Goal: Information Seeking & Learning: Learn about a topic

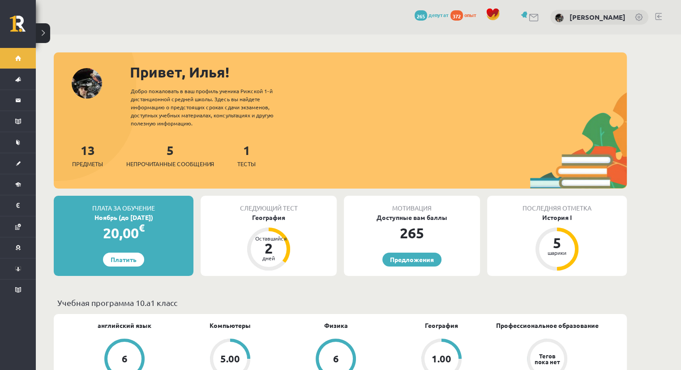
click at [658, 17] on link at bounding box center [658, 16] width 7 height 7
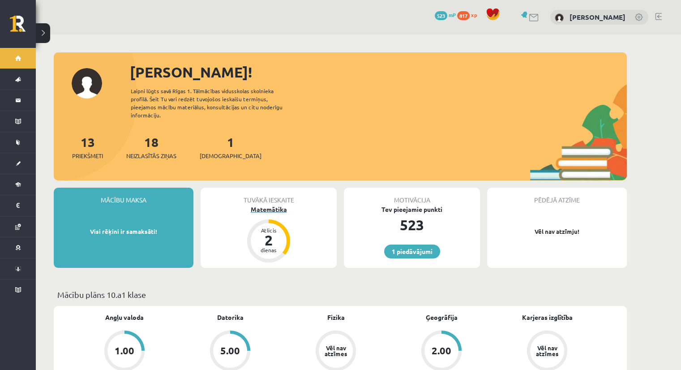
click at [277, 227] on div "Atlicis" at bounding box center [268, 229] width 27 height 5
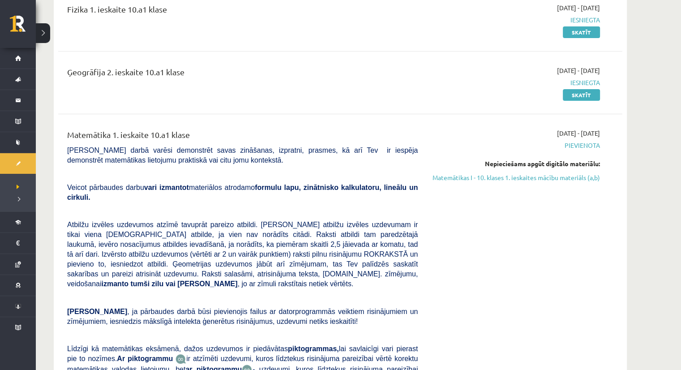
scroll to position [179, 0]
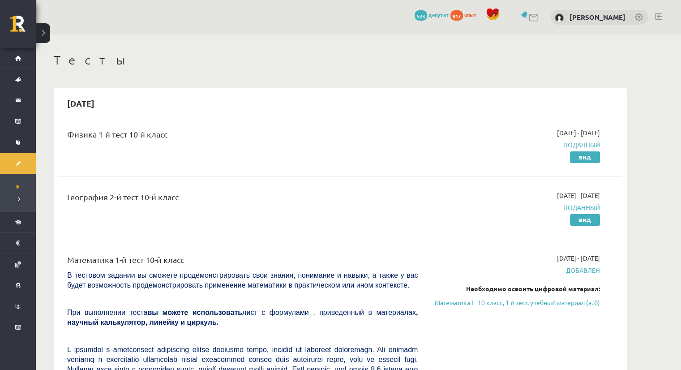
click at [658, 20] on div at bounding box center [658, 17] width 7 height 9
click at [659, 14] on link at bounding box center [658, 16] width 7 height 7
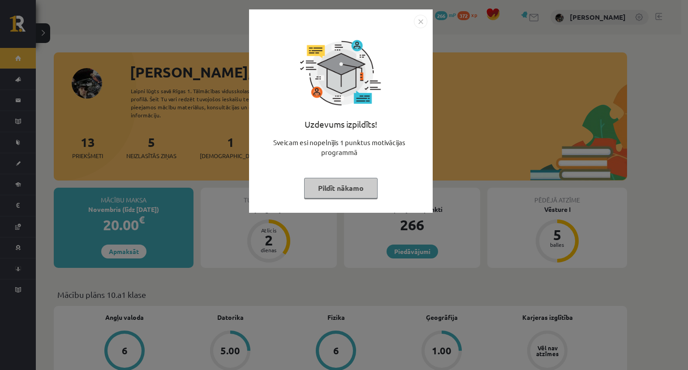
click at [672, 132] on div "Uzdevums izpildīts! Sveicam esi nopelnījis 1 punktus motivācijas programmā Pild…" at bounding box center [344, 185] width 688 height 370
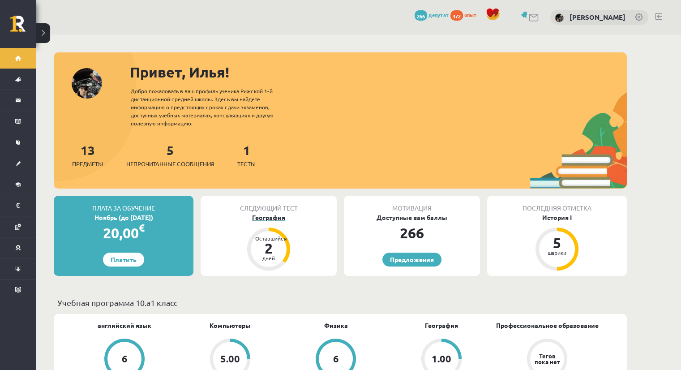
click at [269, 249] on font "2" at bounding box center [269, 248] width 8 height 18
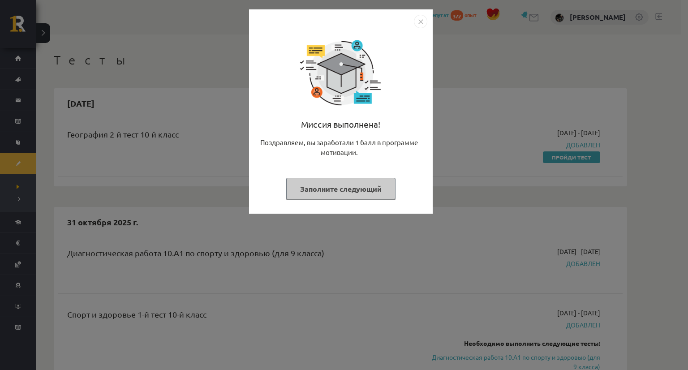
click at [687, 108] on div "Миссия выполнена! Поздравляем, вы заработали 1 балл в программе мотивации. Запо…" at bounding box center [344, 185] width 688 height 370
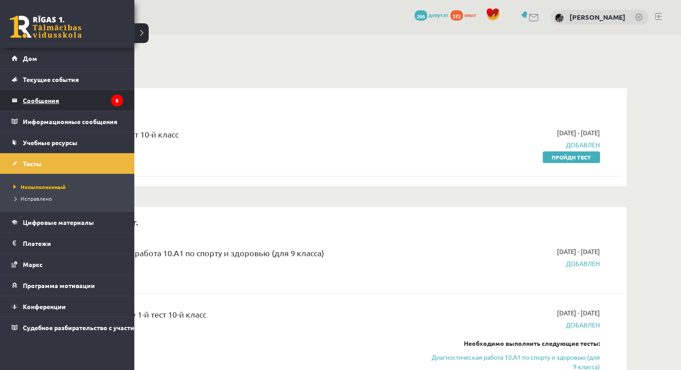
click at [50, 99] on font "Сообщения" at bounding box center [41, 100] width 36 height 8
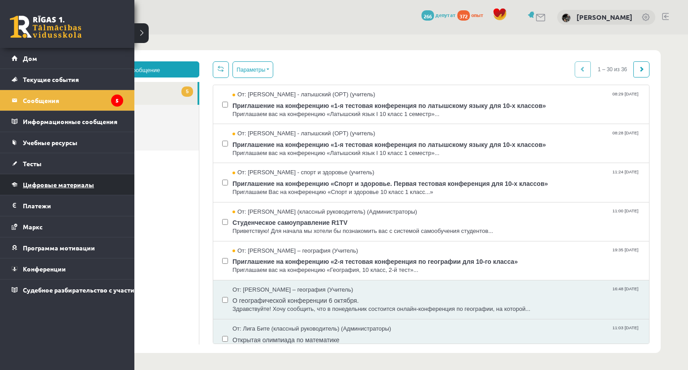
click at [37, 183] on font "Цифровые материалы" at bounding box center [58, 184] width 71 height 8
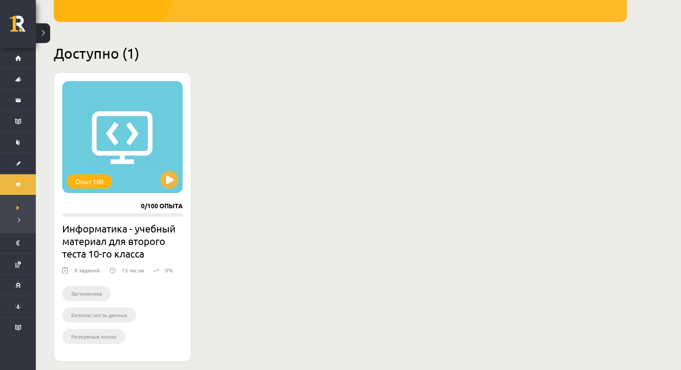
scroll to position [161, 0]
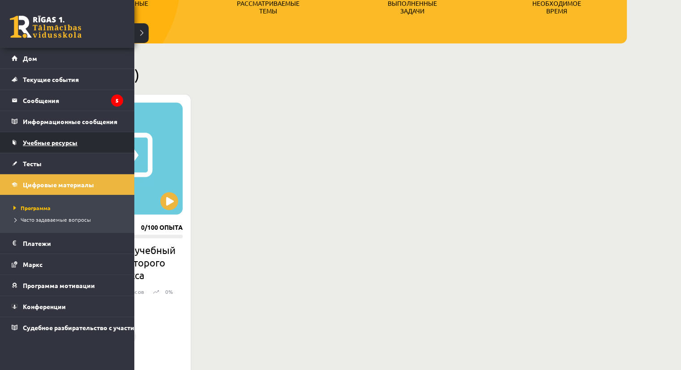
click at [39, 142] on font "Учебные ресурсы" at bounding box center [50, 142] width 55 height 8
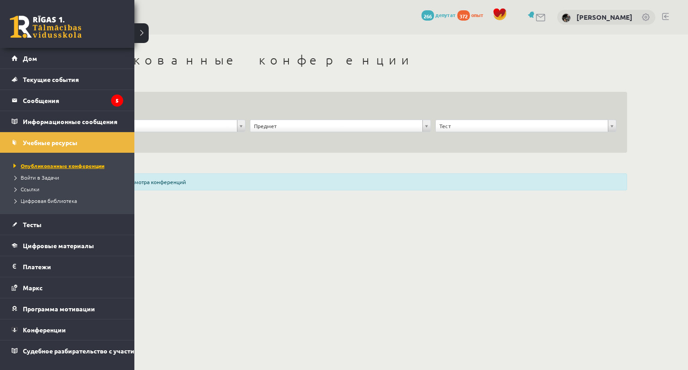
click at [29, 163] on font "Опубликованные конференции" at bounding box center [63, 165] width 84 height 7
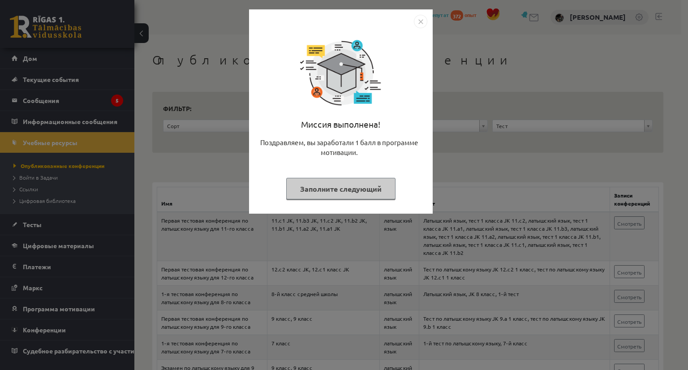
click at [420, 21] on img "Закрывать" at bounding box center [420, 21] width 13 height 13
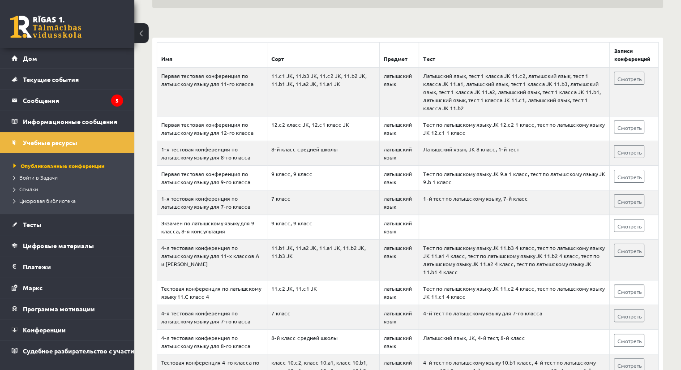
scroll to position [134, 0]
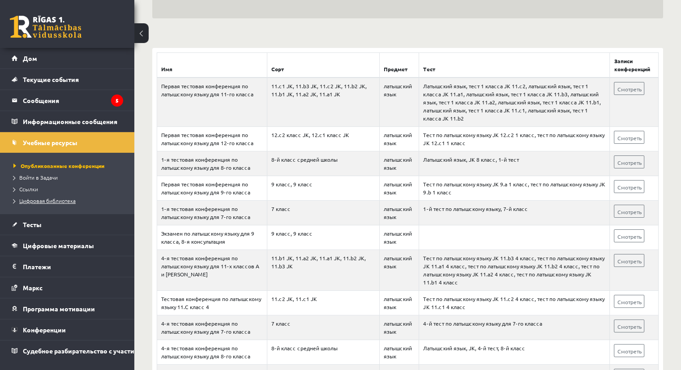
click at [59, 201] on font "Цифровая библиотека" at bounding box center [47, 200] width 56 height 7
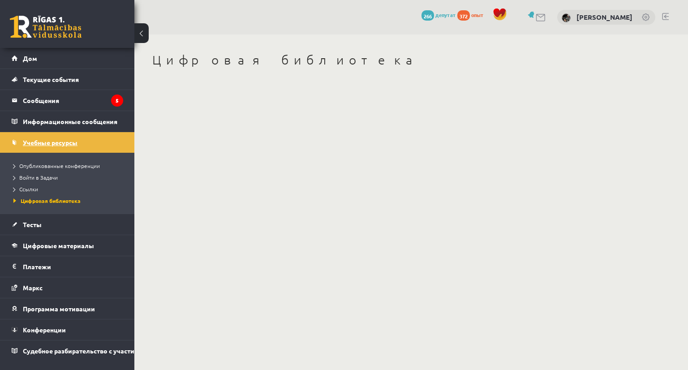
click at [52, 140] on font "Учебные ресурсы" at bounding box center [50, 142] width 55 height 8
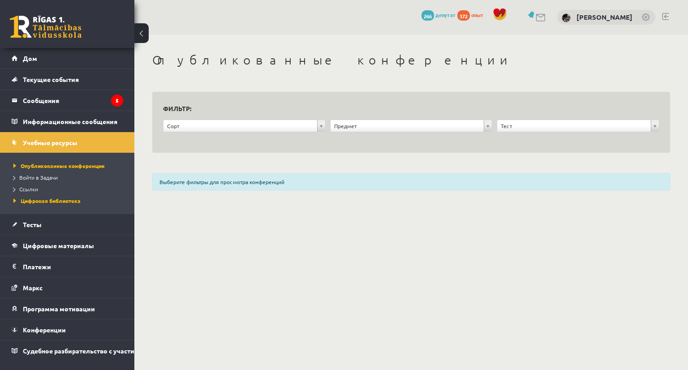
click at [622, 259] on body "0 Подарки 266 депутат 372 опыт [PERSON_NAME] Дом Текущие события Как учиться в …" at bounding box center [344, 185] width 688 height 370
click at [36, 244] on font "Цифровые материалы" at bounding box center [58, 245] width 71 height 8
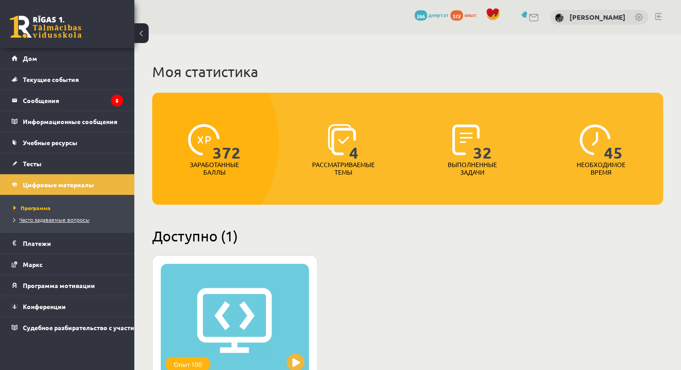
click at [45, 218] on font "Часто задаваемые вопросы" at bounding box center [54, 219] width 70 height 7
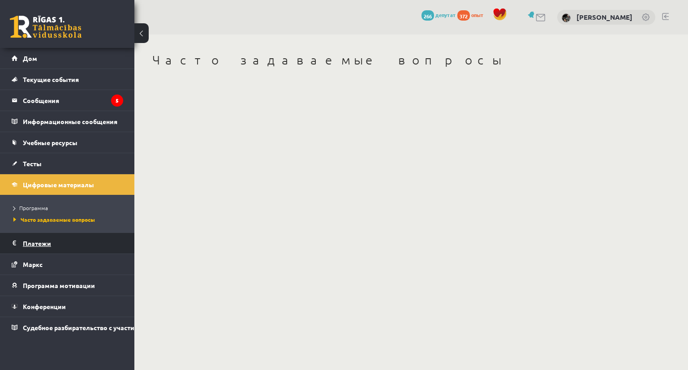
click at [39, 240] on font "Платежи" at bounding box center [37, 243] width 28 height 8
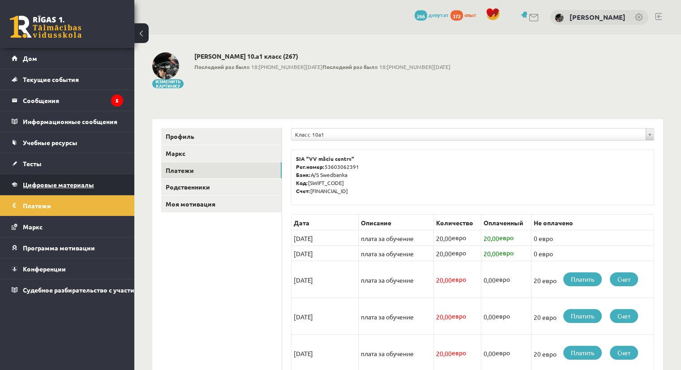
click at [44, 183] on font "Цифровые материалы" at bounding box center [58, 184] width 71 height 8
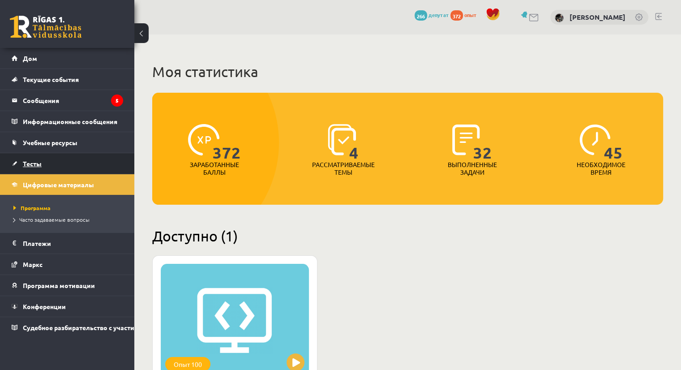
click at [31, 162] on font "Тесты" at bounding box center [32, 163] width 19 height 8
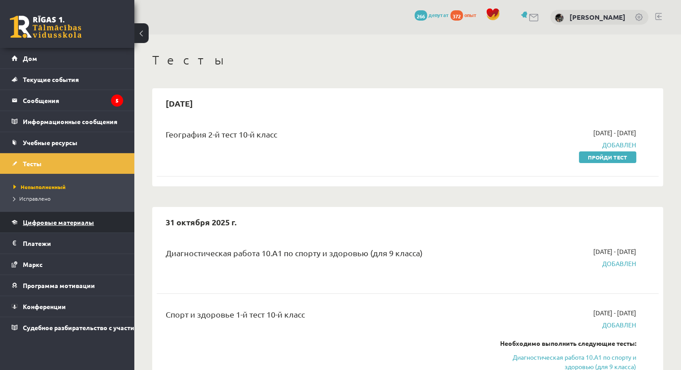
click at [47, 224] on font "Цифровые материалы" at bounding box center [58, 222] width 71 height 8
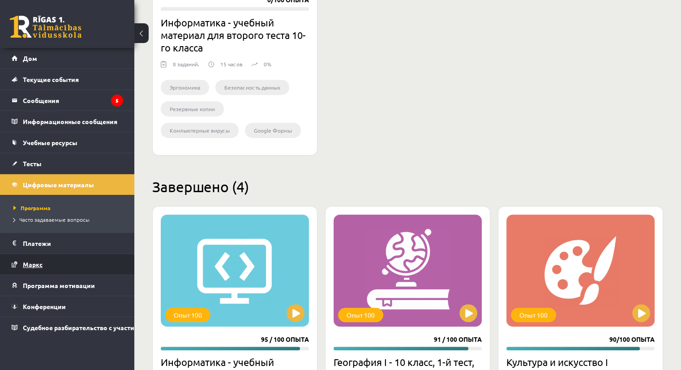
scroll to position [403, 0]
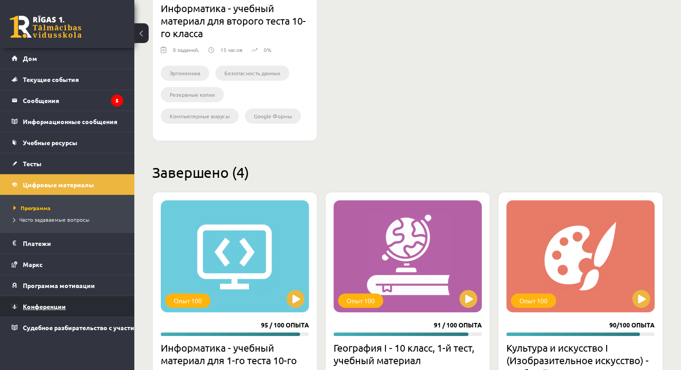
click at [40, 305] on font "Конференции" at bounding box center [44, 306] width 43 height 8
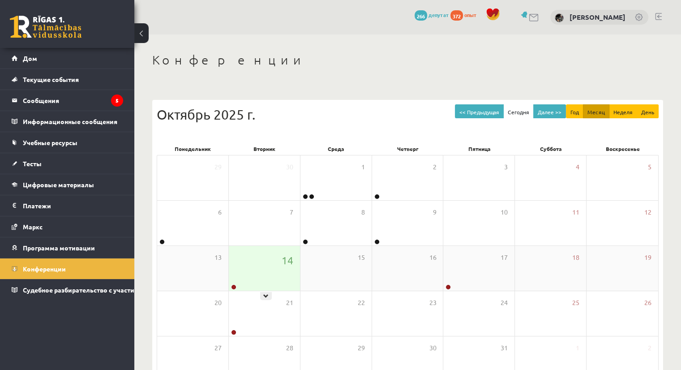
click at [232, 282] on div "14" at bounding box center [264, 268] width 71 height 45
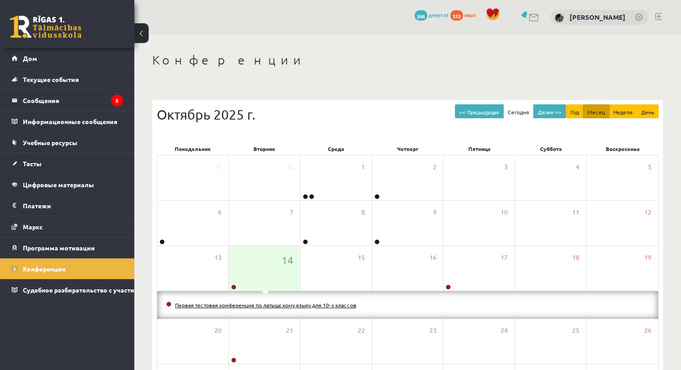
click at [251, 304] on font "Первая тестовая конференция по латышскому языку для 10-х классов" at bounding box center [265, 304] width 181 height 7
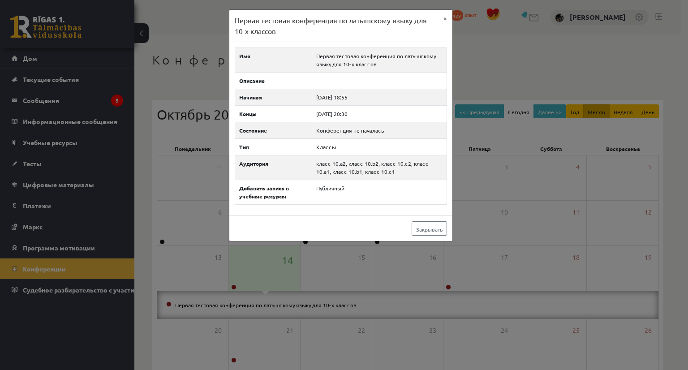
click at [686, 77] on div "Первая тестовая конференция по латышскому языку для 10-х классов × Имя Первая т…" at bounding box center [344, 185] width 688 height 370
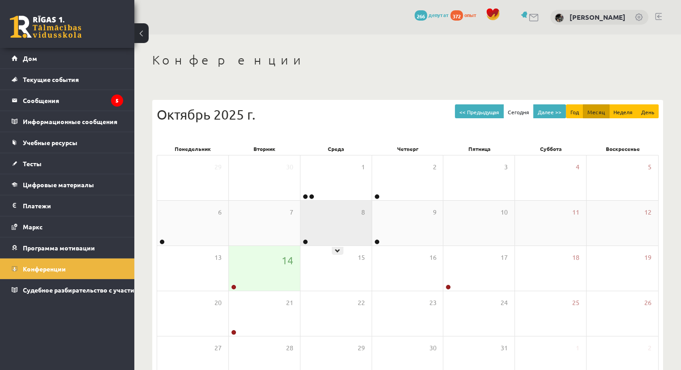
click at [319, 232] on div "8" at bounding box center [335, 223] width 71 height 45
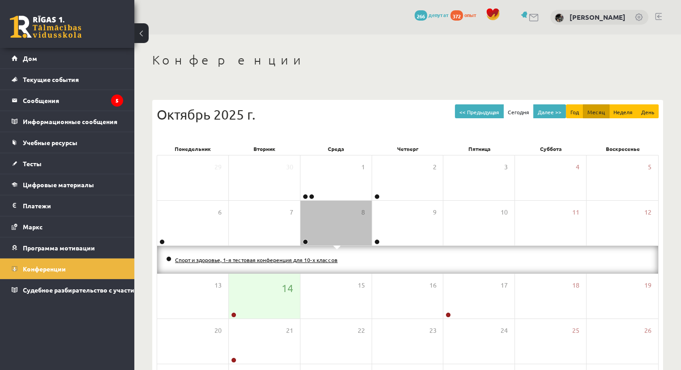
click at [292, 258] on font "Спорт и здоровье, 1-я тестовая конференция для 10-х классов" at bounding box center [256, 259] width 163 height 7
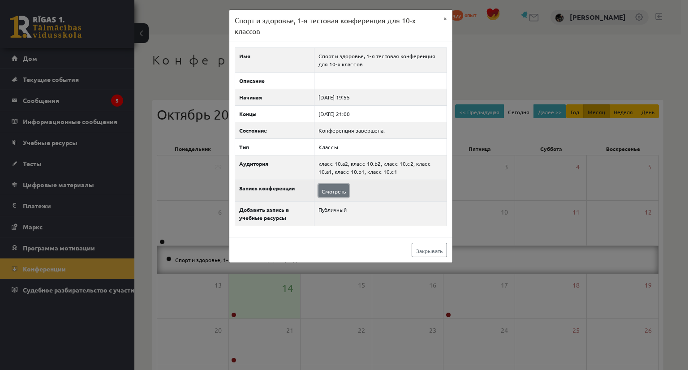
click at [339, 188] on font "Смотреть" at bounding box center [334, 191] width 24 height 7
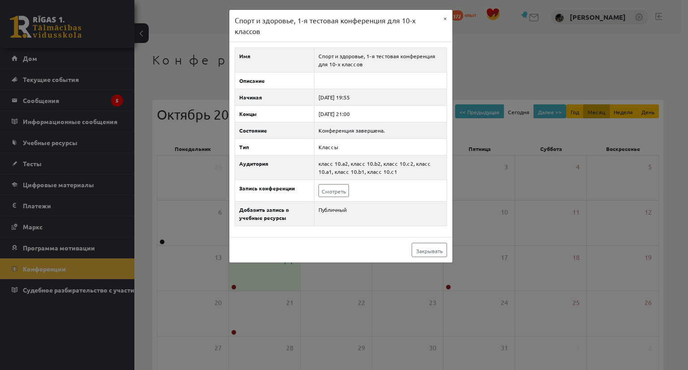
click at [687, 237] on div "Спорт и здоровье, 1-я тестовая конференция для 10-х классов × Имя Спорт и здоро…" at bounding box center [344, 185] width 688 height 370
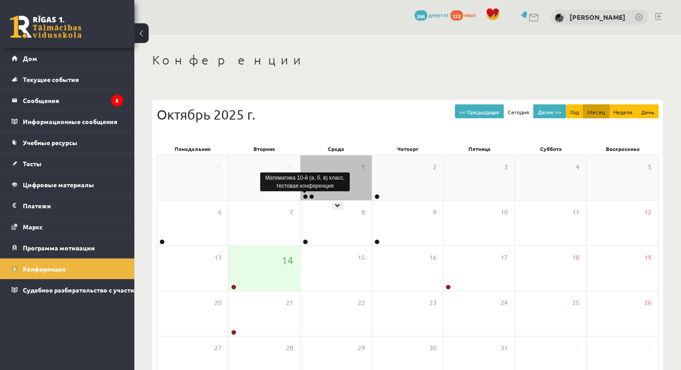
click at [306, 196] on link at bounding box center [305, 196] width 5 height 5
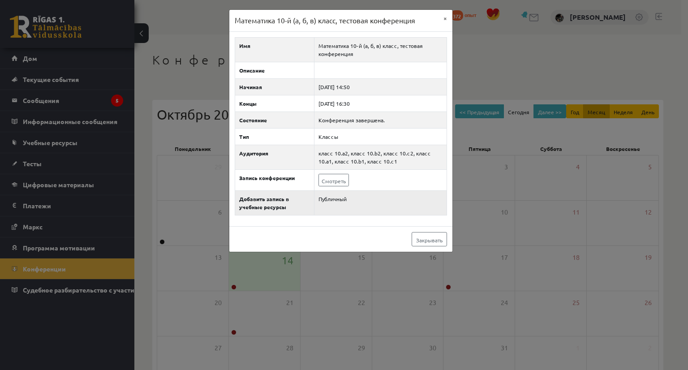
click at [375, 194] on td "Публичный" at bounding box center [380, 203] width 133 height 25
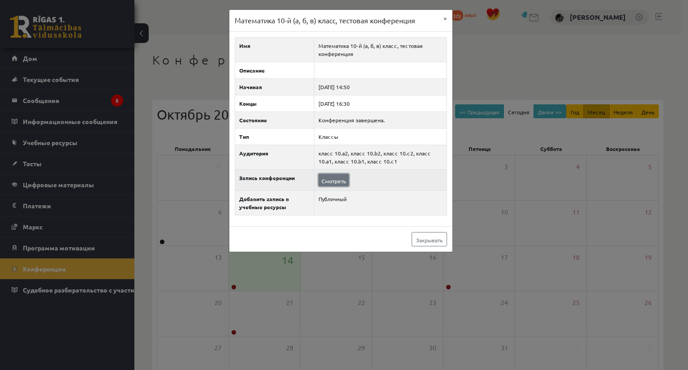
click at [333, 180] on font "Смотреть" at bounding box center [334, 180] width 24 height 7
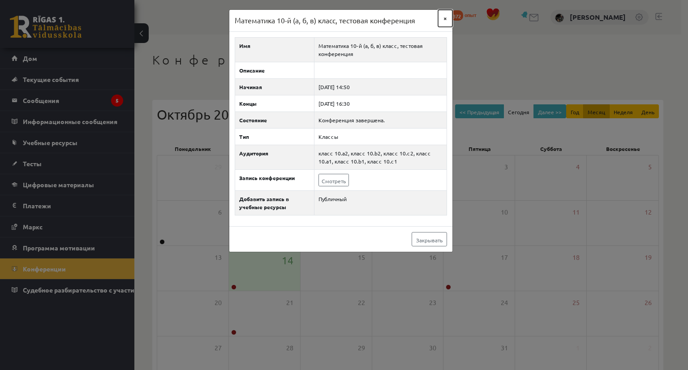
click at [443, 19] on font "×" at bounding box center [445, 18] width 4 height 8
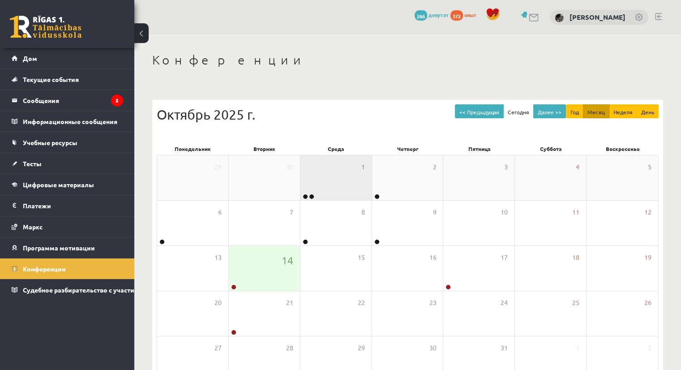
click at [310, 196] on body "0 Подарки 266 депутат 372 опыт [PERSON_NAME] Дом Текущие события Как учиться в …" at bounding box center [340, 185] width 681 height 370
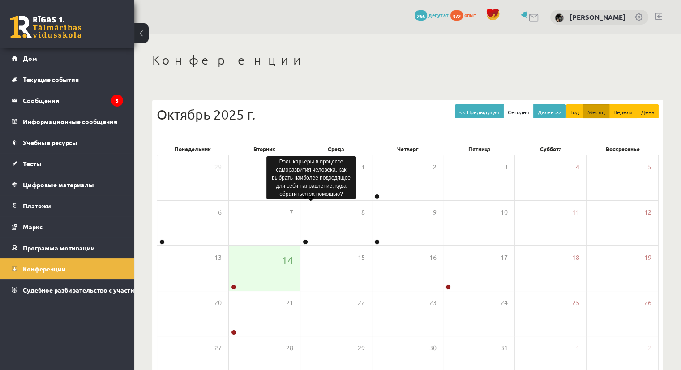
click at [326, 175] on font "Роль карьеры в процессе саморазвития человека, как выбрать наиболее подходящее …" at bounding box center [311, 178] width 79 height 39
click at [311, 198] on body "0 Подарки 266 депутат 372 опыт [PERSON_NAME] Дом Текущие события Как учиться в …" at bounding box center [340, 185] width 681 height 370
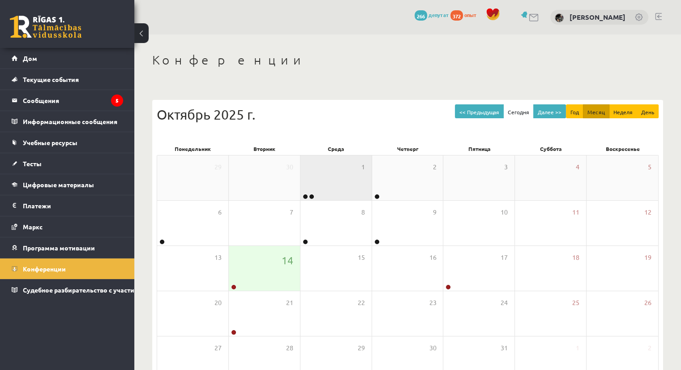
click at [311, 198] on div "Роль карьеры в процессе саморазвития человека, как выбрать наиболее подходящее …" at bounding box center [311, 177] width 90 height 43
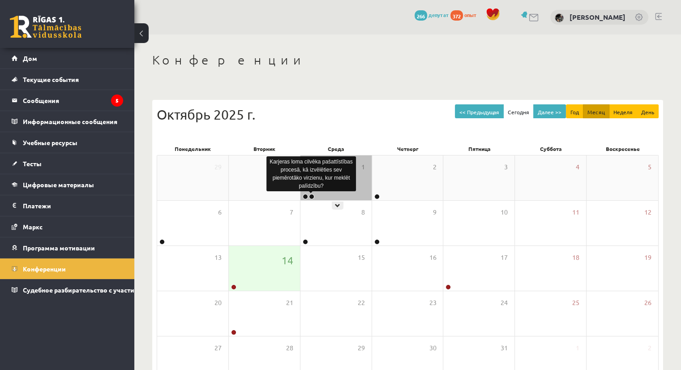
click at [311, 198] on body "0 Подарки 266 депутат 372 опыт [PERSON_NAME] Дом Текущие события Как учиться в …" at bounding box center [340, 185] width 681 height 370
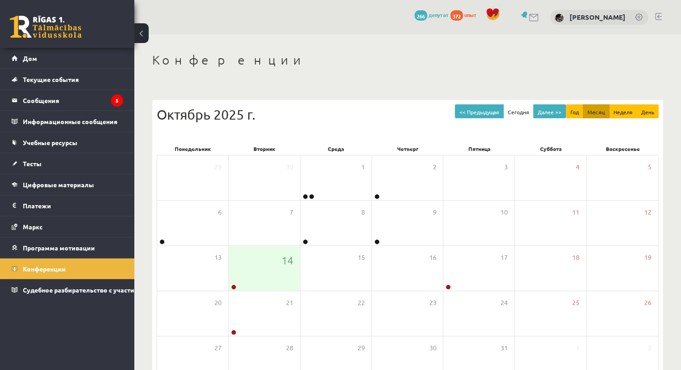
click at [660, 18] on link at bounding box center [658, 16] width 7 height 7
